Goal: Ask a question

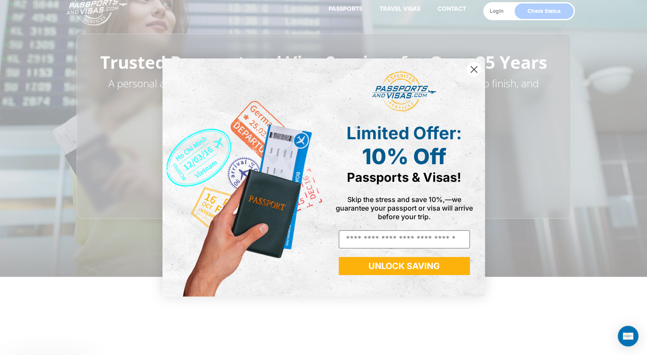
scroll to position [131, 0]
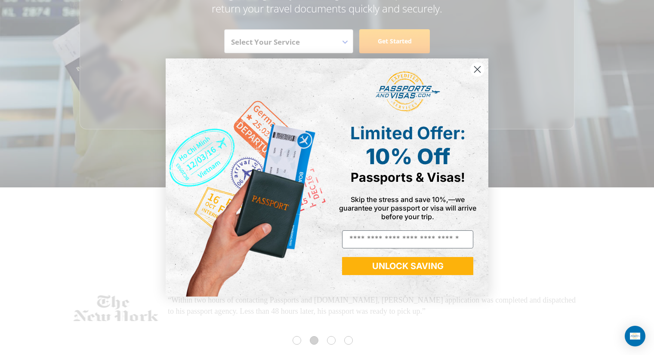
click at [476, 68] on icon "Close dialog" at bounding box center [477, 70] width 6 height 6
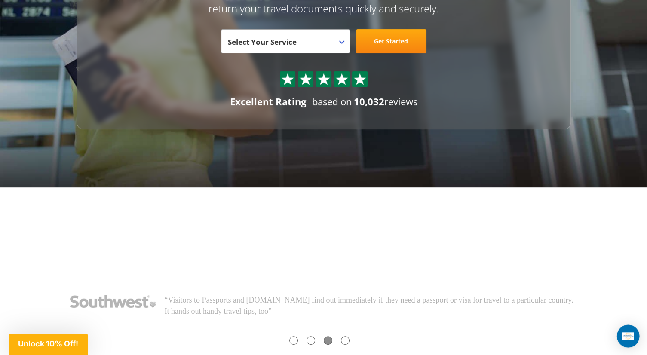
click at [628, 334] on img "Open Intercom Messenger" at bounding box center [628, 336] width 11 height 7
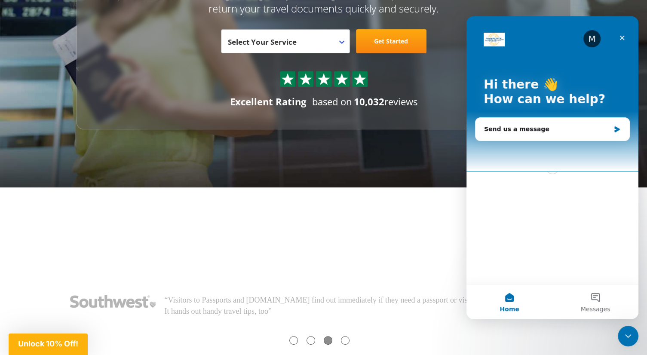
scroll to position [0, 0]
click at [534, 128] on div "Send us a message" at bounding box center [547, 129] width 126 height 9
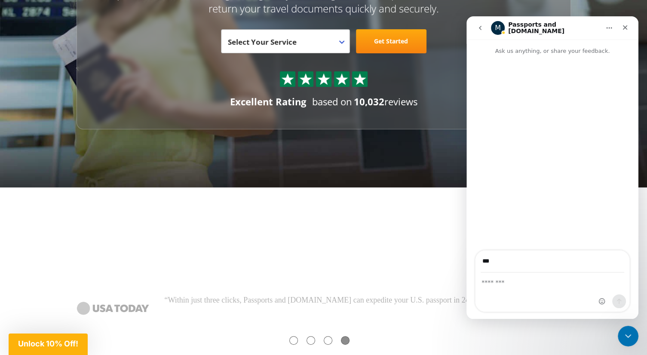
type input "**********"
click at [512, 284] on textarea "Message…" at bounding box center [553, 280] width 154 height 15
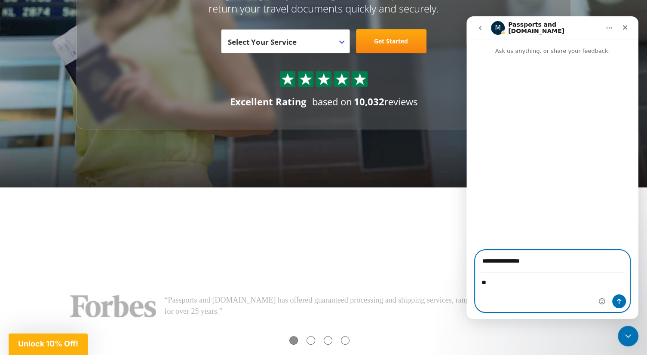
type textarea "*"
type textarea "**"
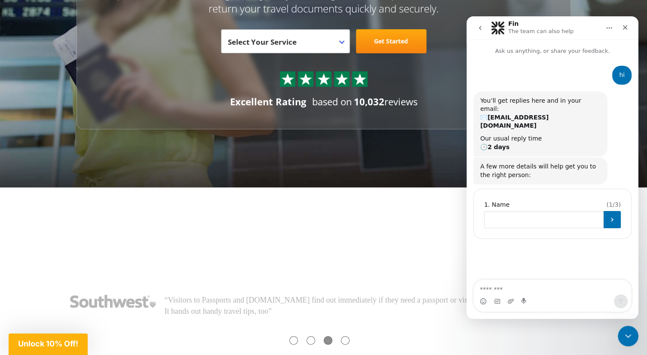
click at [527, 211] on input "Name" at bounding box center [544, 219] width 120 height 17
type input "**********"
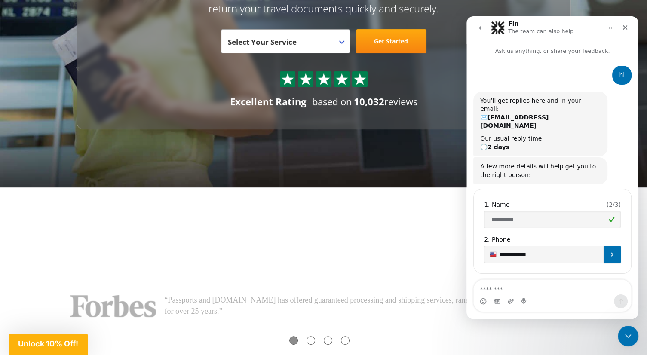
type input "**********"
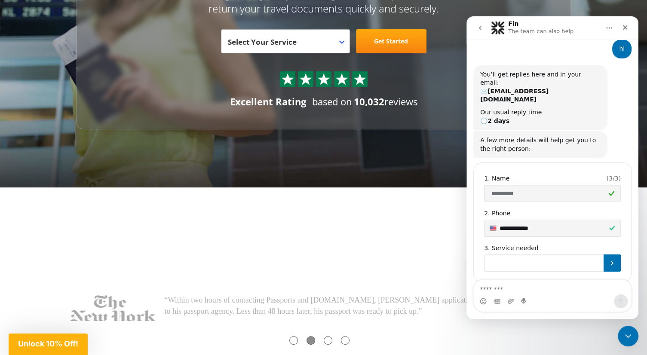
click at [569, 255] on input "Service needed" at bounding box center [544, 263] width 120 height 17
type input "****"
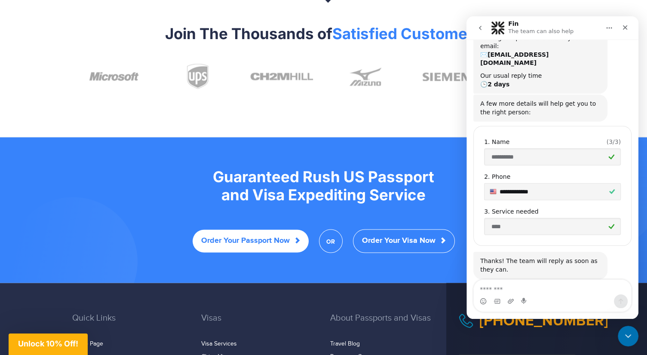
scroll to position [1780, 0]
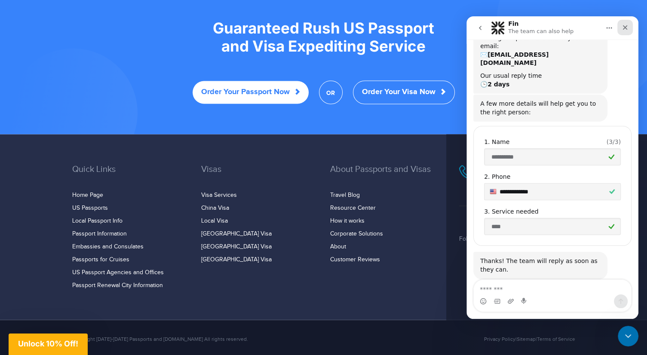
click at [627, 26] on icon "Close" at bounding box center [625, 27] width 5 height 5
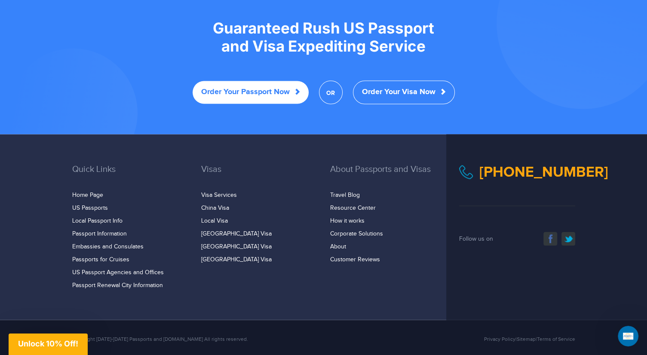
scroll to position [63, 0]
click at [627, 333] on icon "Open Intercom Messenger" at bounding box center [627, 335] width 14 height 14
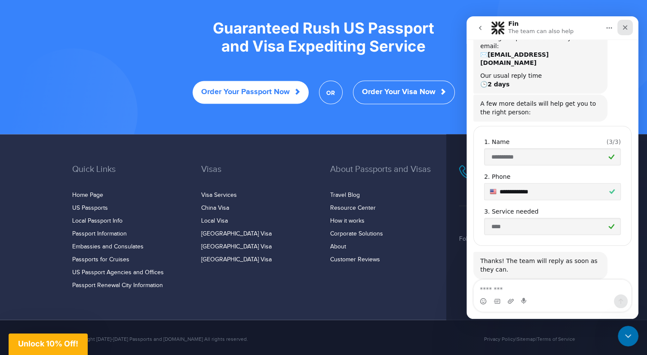
click at [626, 29] on icon "Close" at bounding box center [625, 27] width 5 height 5
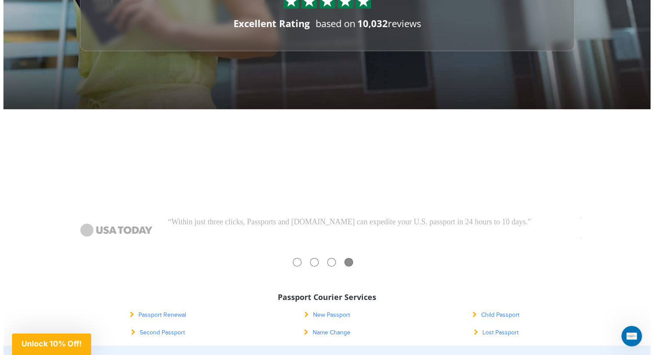
scroll to position [0, 0]
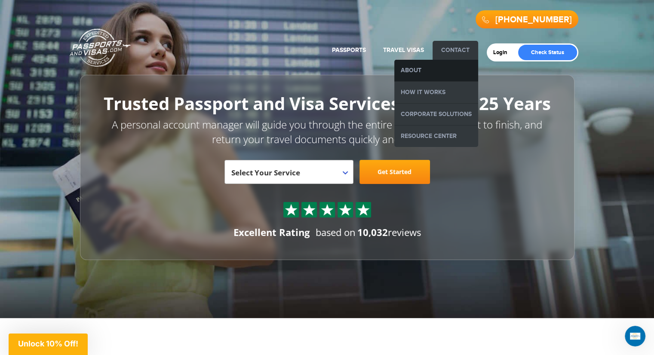
click at [425, 65] on link "About" at bounding box center [436, 71] width 84 height 22
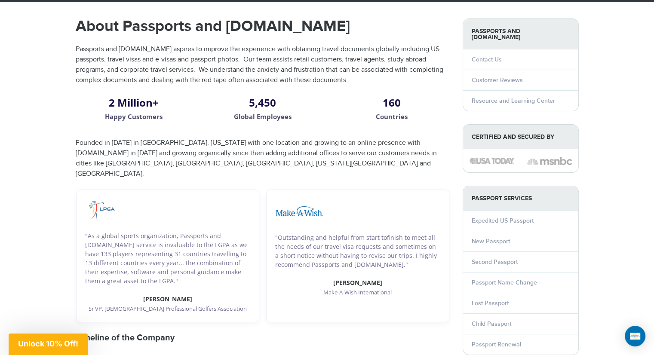
scroll to position [74, 0]
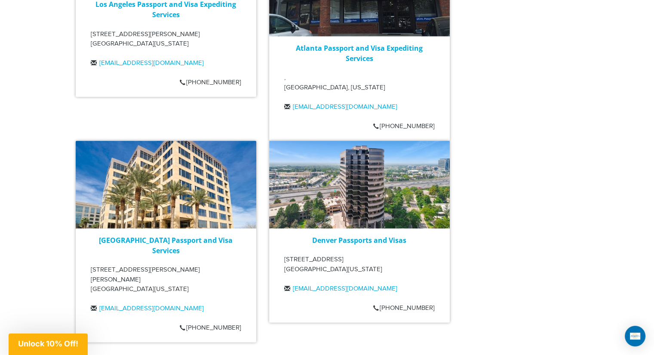
scroll to position [1745, 0]
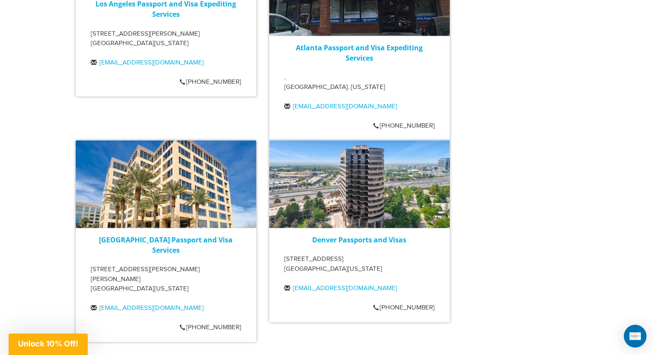
click at [639, 333] on img "Open Intercom Messenger" at bounding box center [635, 336] width 11 height 7
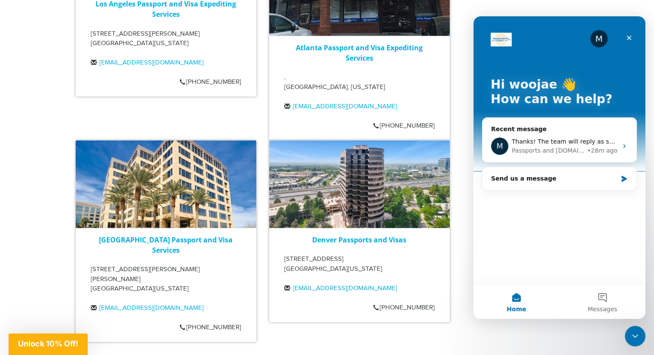
scroll to position [0, 0]
click at [629, 34] on icon "Close" at bounding box center [629, 37] width 7 height 7
